Goal: Task Accomplishment & Management: Complete application form

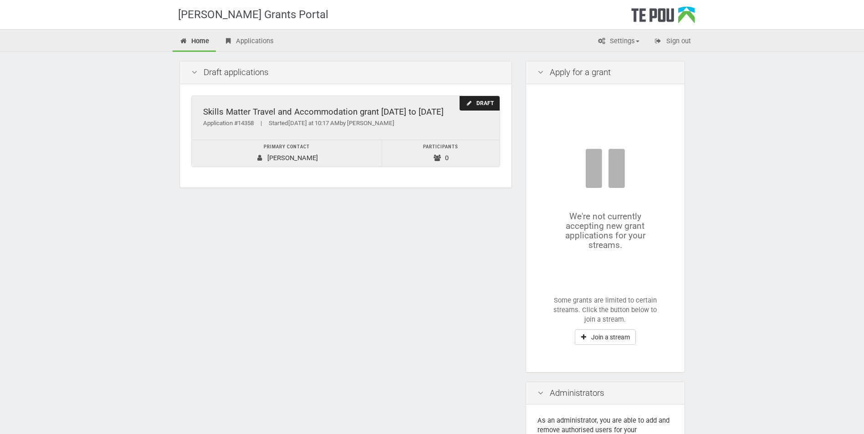
click at [477, 99] on div "Draft" at bounding box center [479, 103] width 40 height 15
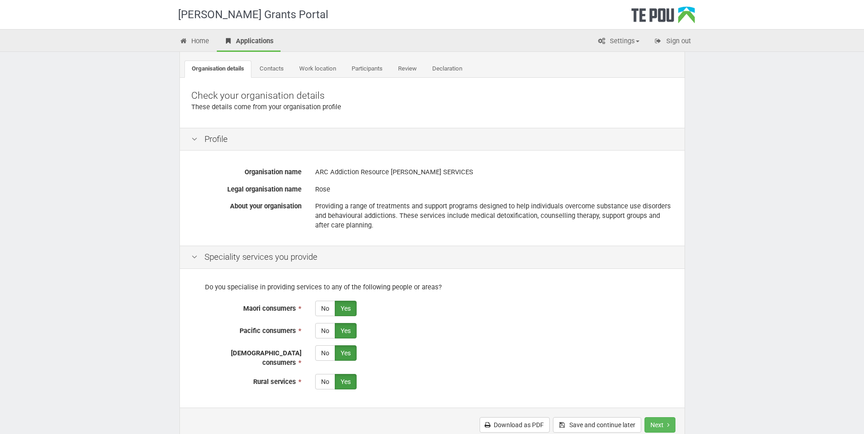
scroll to position [122, 0]
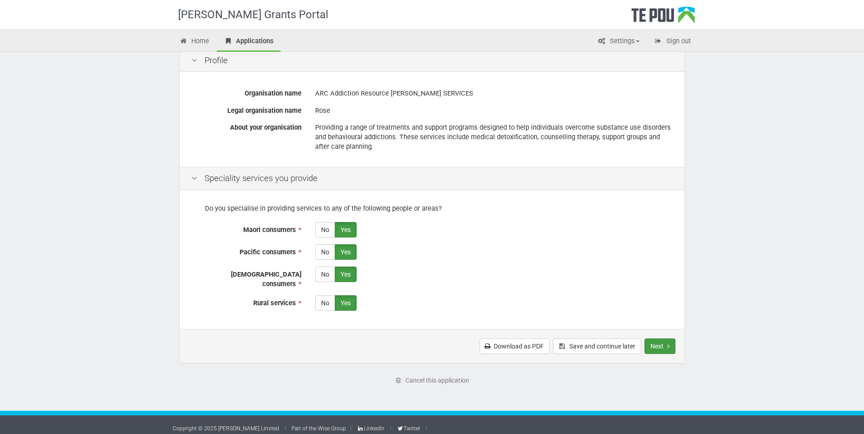
click at [657, 340] on button "Next" at bounding box center [659, 346] width 31 height 15
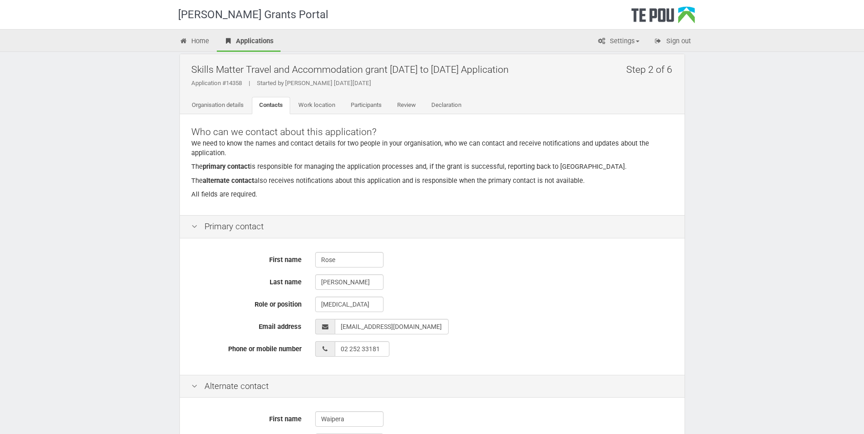
scroll to position [219, 0]
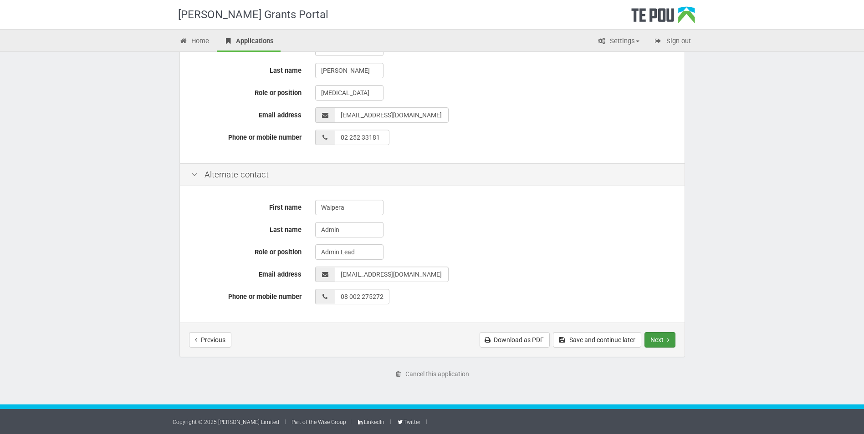
click at [663, 341] on button "Next" at bounding box center [659, 339] width 31 height 15
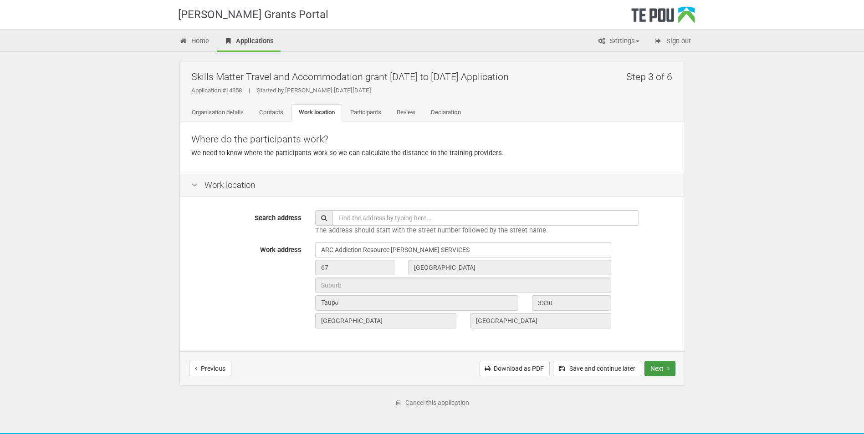
click at [649, 362] on button "Next" at bounding box center [659, 368] width 31 height 15
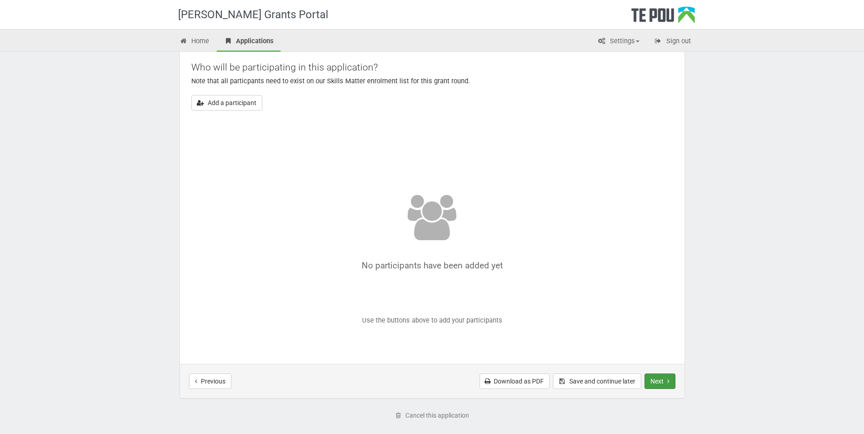
scroll to position [113, 0]
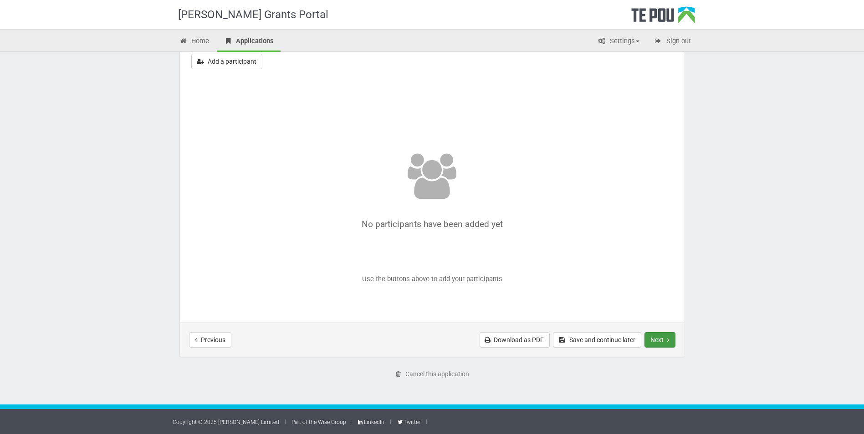
click at [663, 338] on button "Next" at bounding box center [659, 339] width 31 height 15
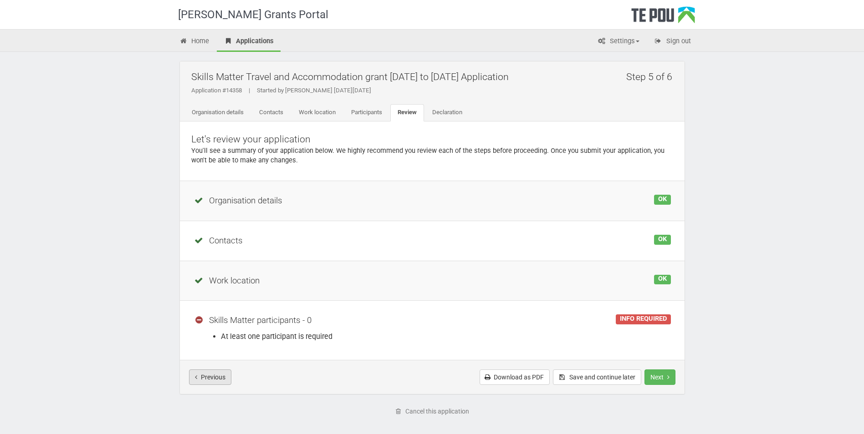
click at [212, 376] on button "Previous" at bounding box center [210, 377] width 42 height 15
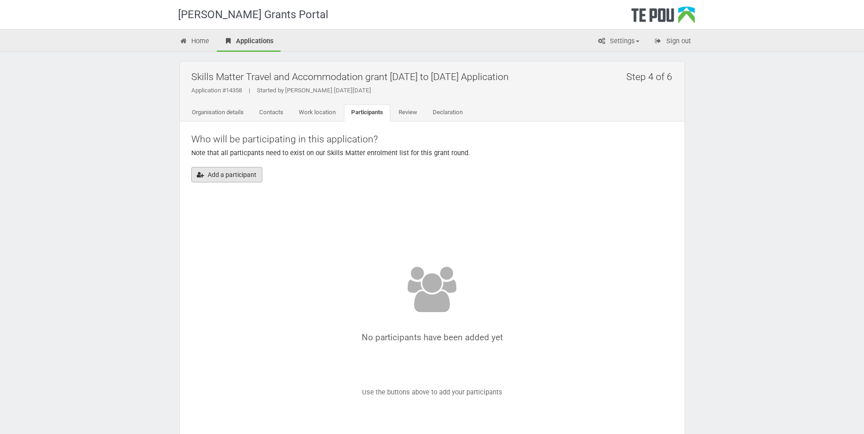
click at [222, 174] on button "Add a participant" at bounding box center [226, 174] width 71 height 15
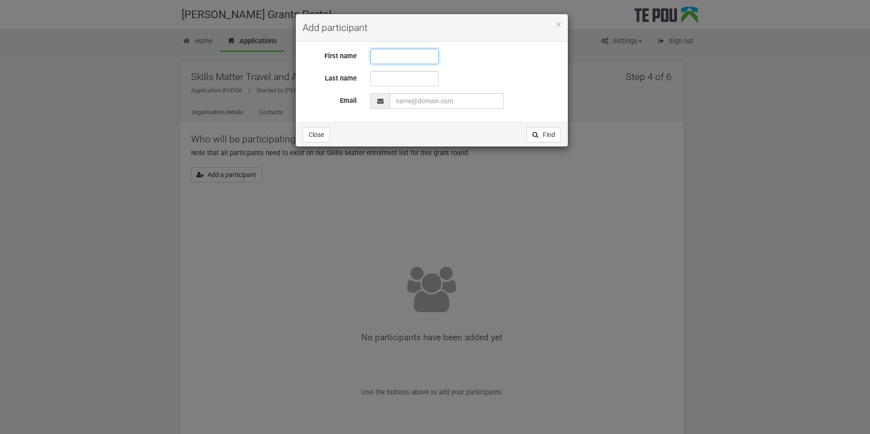
click at [395, 53] on input "text" at bounding box center [405, 56] width 68 height 15
type input "d"
type input "[PERSON_NAME]"
click at [427, 75] on input "text" at bounding box center [405, 78] width 68 height 15
type input "Roake"
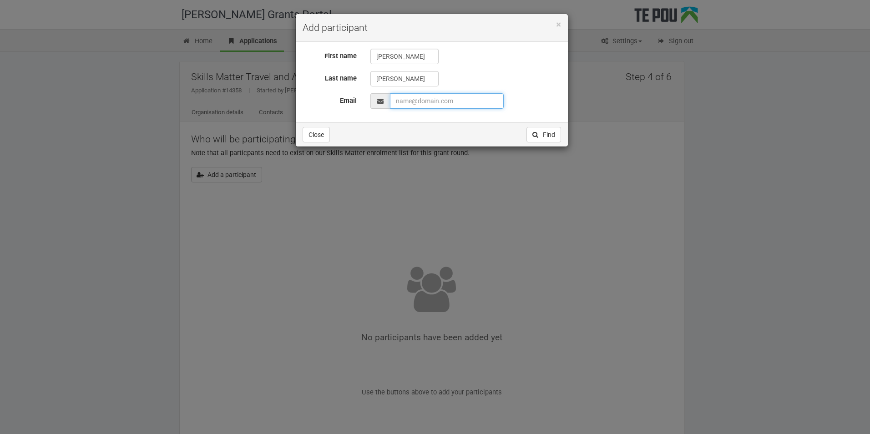
click at [442, 102] on input "EmailAddress" at bounding box center [447, 100] width 114 height 15
type input "daphine@arctpo.co.nz"
click at [541, 129] on button "Find" at bounding box center [544, 134] width 35 height 15
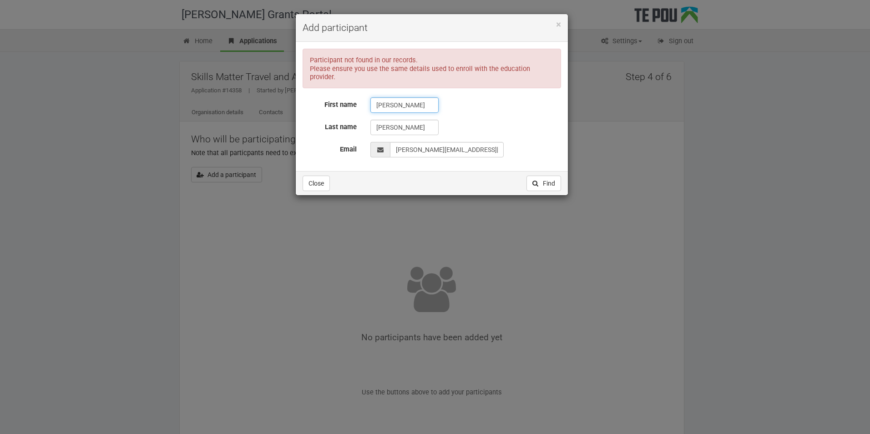
click at [423, 101] on input "Daphine" at bounding box center [405, 104] width 68 height 15
click at [415, 120] on input "Roake" at bounding box center [405, 127] width 68 height 15
click at [408, 97] on input "Daphine" at bounding box center [405, 104] width 68 height 15
type input "D"
type input "Daniel"
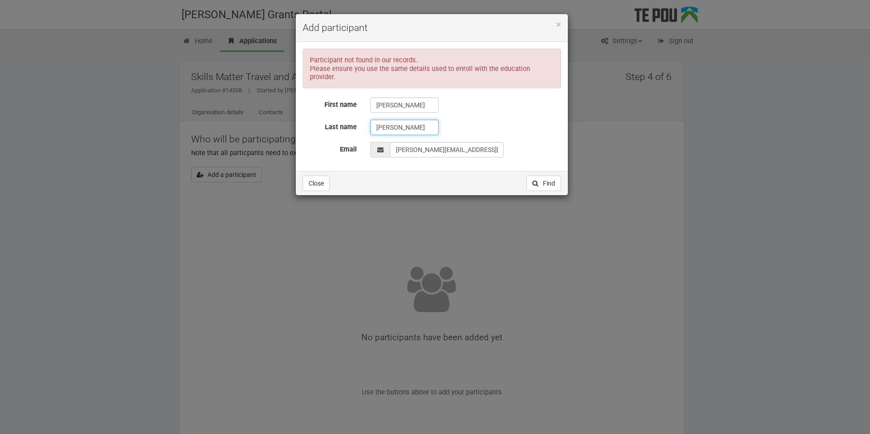
click at [415, 127] on input "Roake" at bounding box center [405, 127] width 68 height 15
type input "R"
click at [465, 143] on input "EmailAddress" at bounding box center [447, 149] width 114 height 15
type input "d"
click at [421, 97] on input "Daniel" at bounding box center [405, 104] width 68 height 15
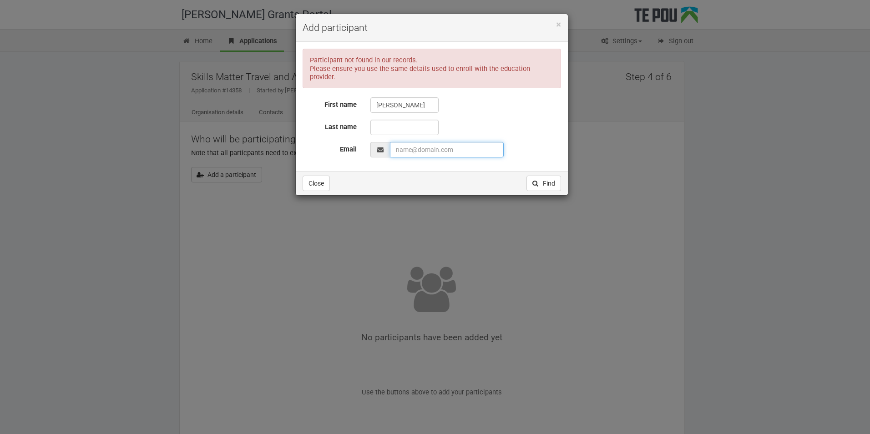
click at [431, 142] on input "EmailAddress" at bounding box center [447, 149] width 114 height 15
click at [405, 97] on input "Daniel" at bounding box center [405, 104] width 68 height 15
type input "D"
type input "Shelby"
click at [443, 143] on input "EmailAddress" at bounding box center [447, 149] width 114 height 15
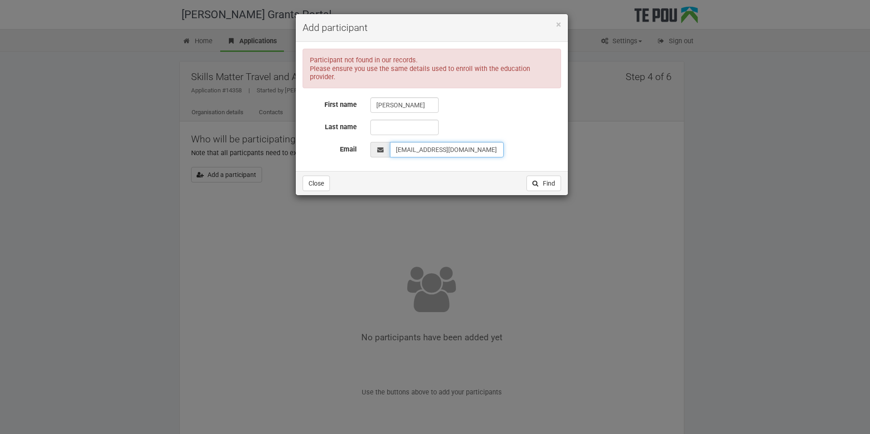
type input "shelby@arctpo.co.nz"
drag, startPoint x: 401, startPoint y: 118, endPoint x: 407, endPoint y: 123, distance: 8.1
click at [401, 120] on input "text" at bounding box center [405, 127] width 68 height 15
type input "Dark"
click at [554, 176] on button "Find" at bounding box center [544, 183] width 35 height 15
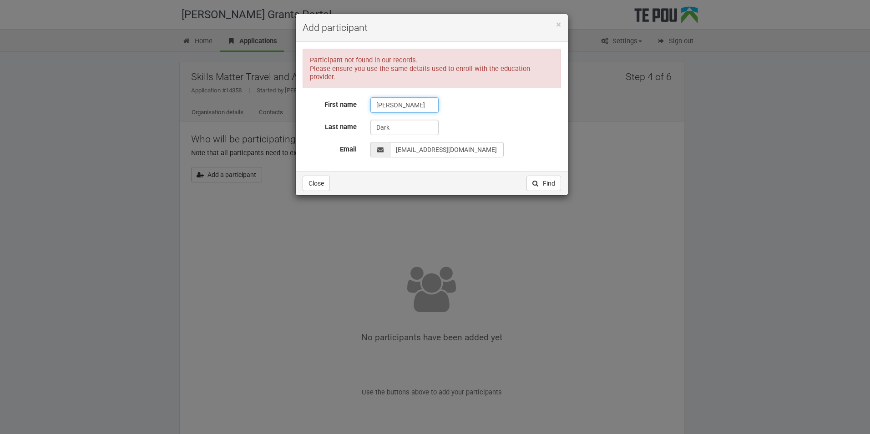
click at [403, 97] on input "Shelby" at bounding box center [405, 104] width 68 height 15
type input "S"
type input "Daniel"
click at [404, 120] on input "Dark" at bounding box center [405, 127] width 68 height 15
type input "D"
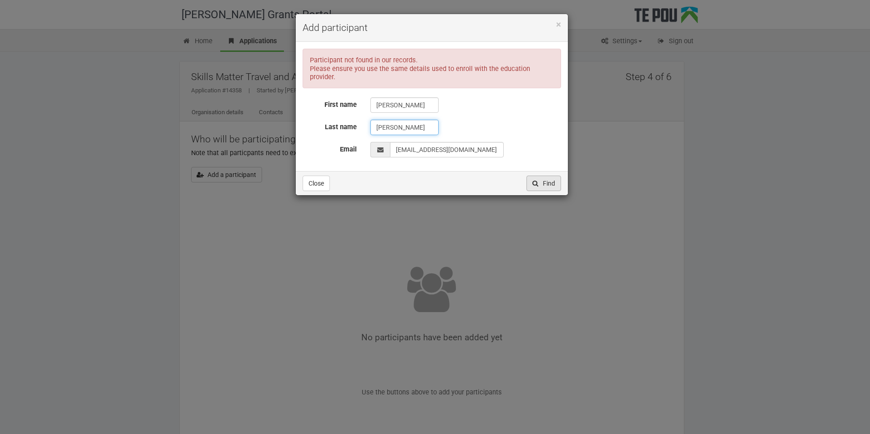
type input "Hoskin"
click at [540, 178] on button "Find" at bounding box center [544, 183] width 35 height 15
click at [418, 99] on input "Daniel" at bounding box center [405, 104] width 68 height 15
type input "D"
type input "Amanda"
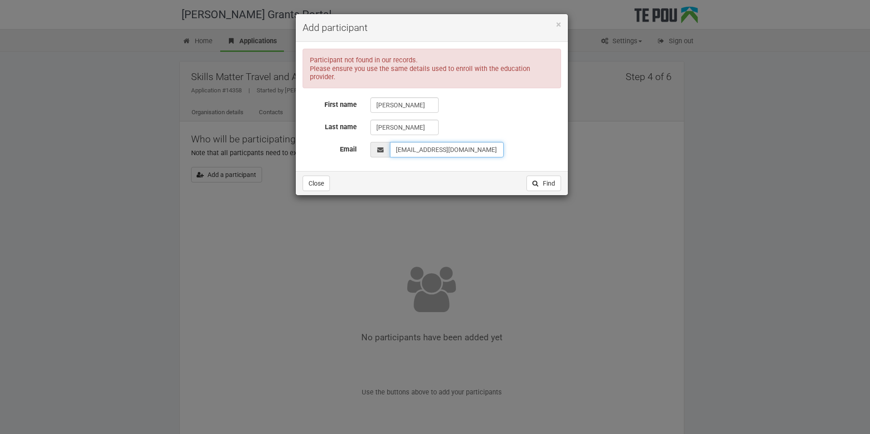
click at [412, 142] on input "EmailAddress" at bounding box center [447, 149] width 114 height 15
type input "amanda@arctpo.co.nz"
click at [409, 120] on input "Hoskin" at bounding box center [405, 127] width 68 height 15
type input "H"
type input "Martin"
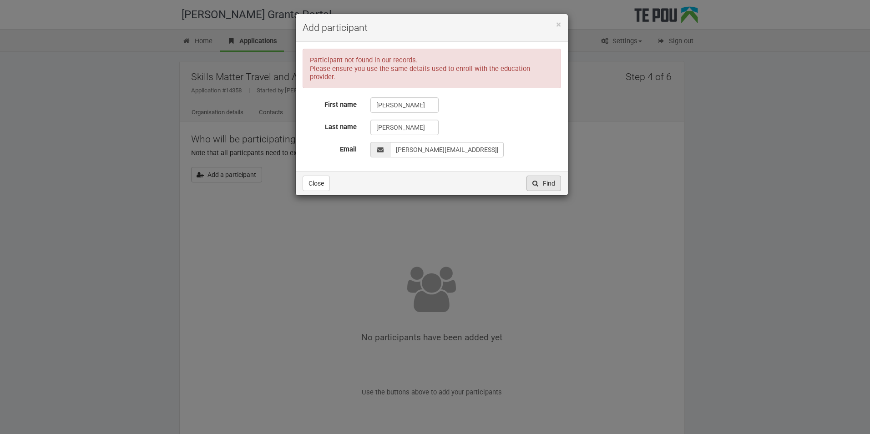
click at [540, 178] on button "Find" at bounding box center [544, 183] width 35 height 15
click at [322, 176] on button "Close" at bounding box center [316, 183] width 27 height 15
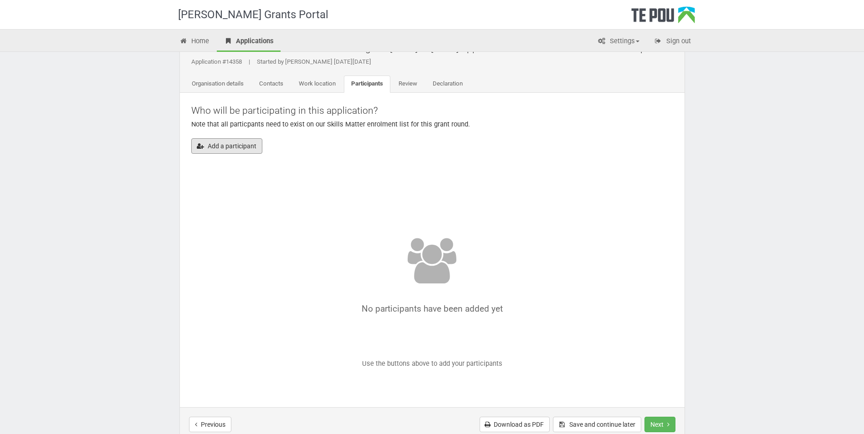
scroll to position [113, 0]
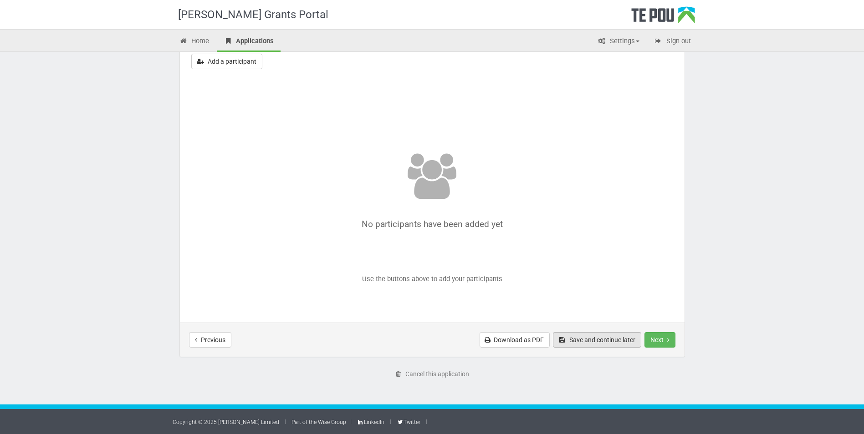
click at [608, 340] on button "Save and continue later" at bounding box center [597, 339] width 88 height 15
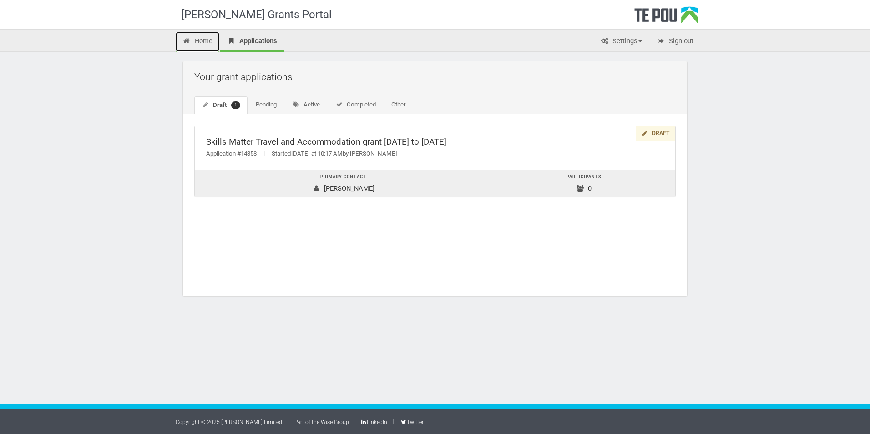
click at [210, 36] on link "Home" at bounding box center [198, 42] width 44 height 20
